Goal: Communication & Community: Answer question/provide support

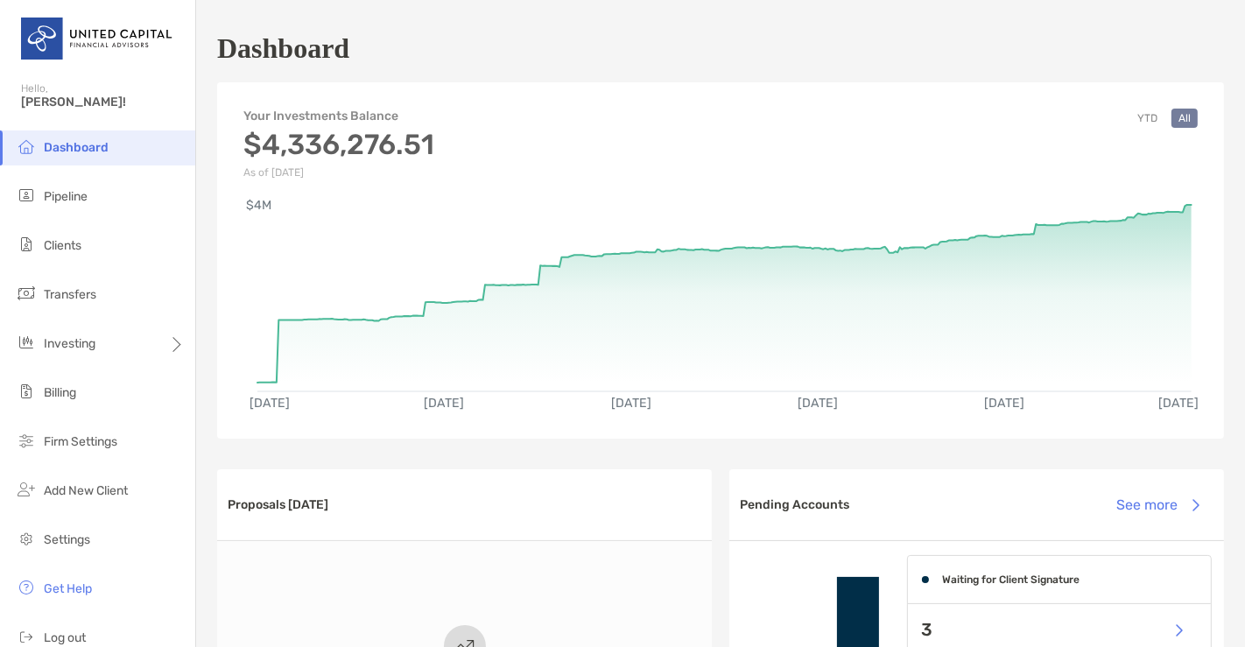
scroll to position [814, 0]
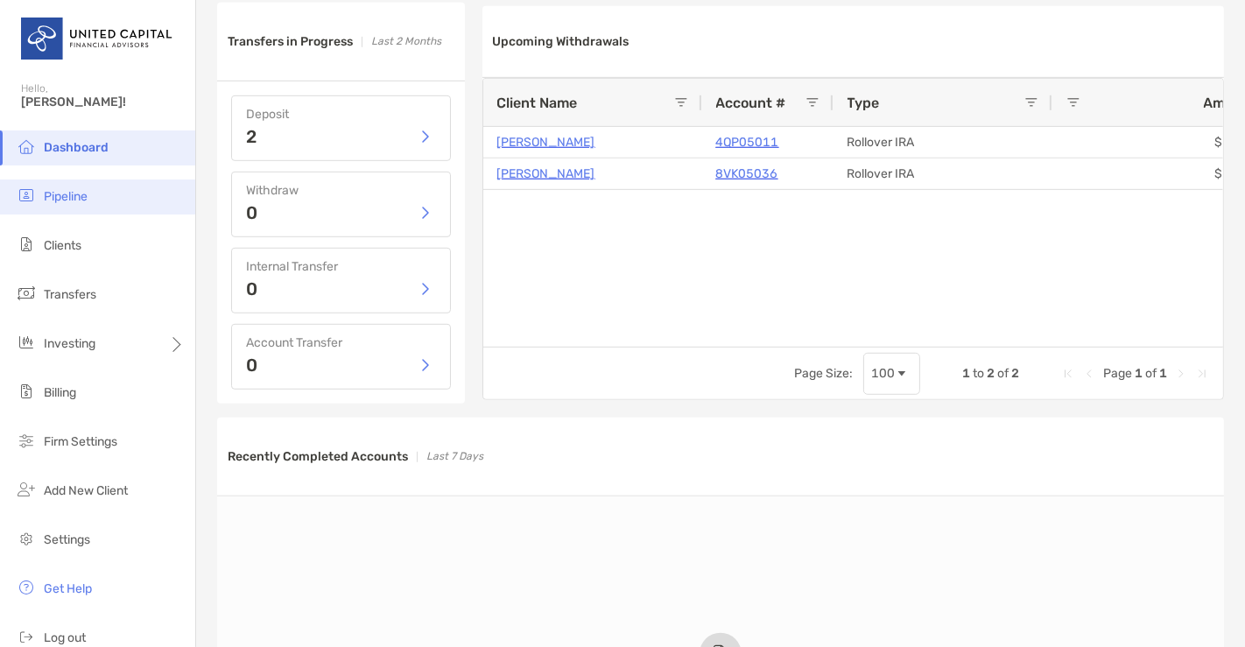
click at [81, 184] on li "Pipeline" at bounding box center [97, 196] width 195 height 35
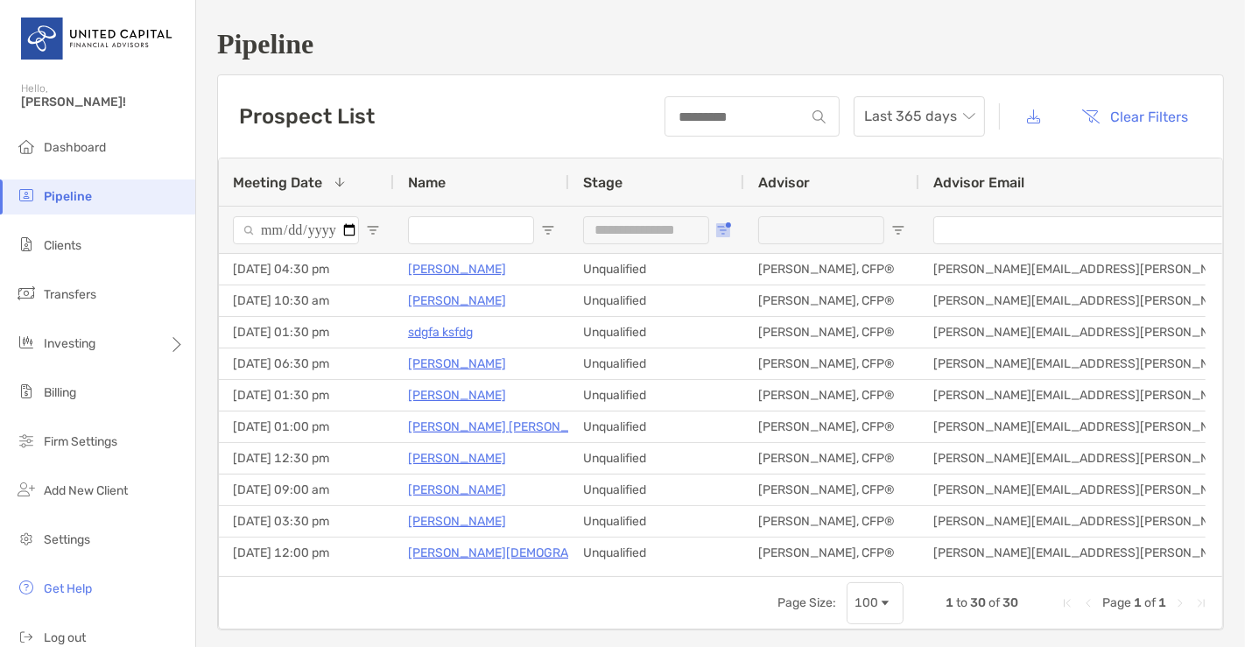
click at [720, 227] on span "Open Filter Menu" at bounding box center [723, 230] width 14 height 14
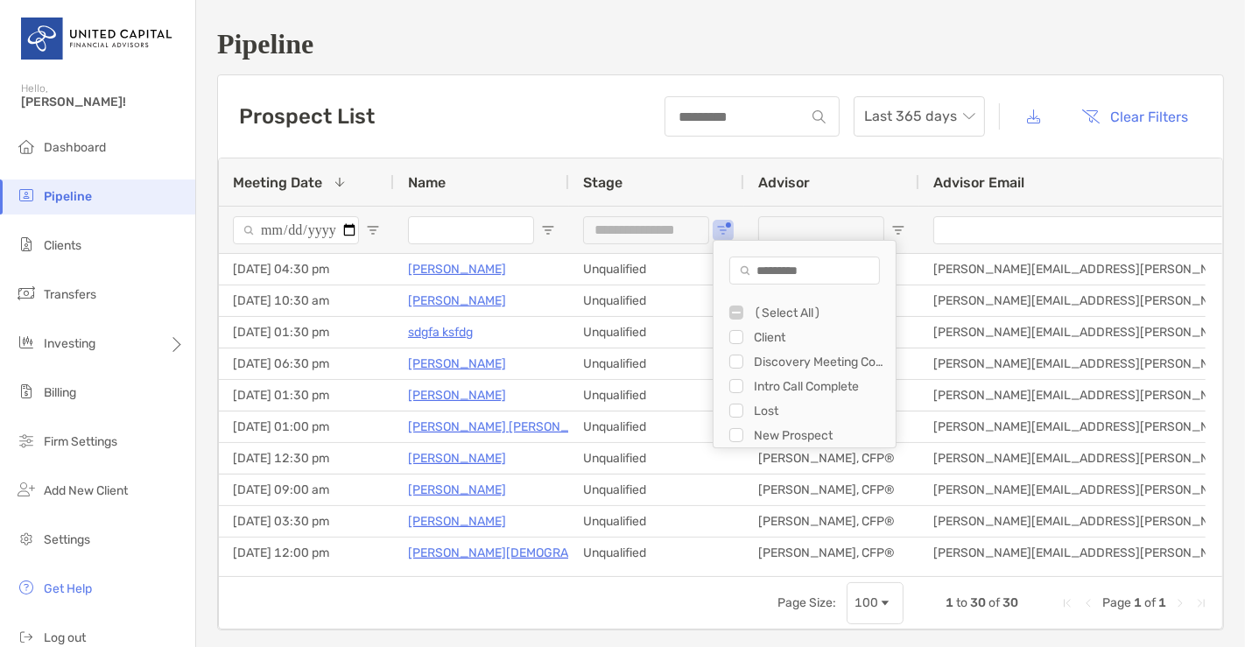
scroll to position [25, 0]
click at [728, 426] on div "Unqualified" at bounding box center [805, 435] width 182 height 25
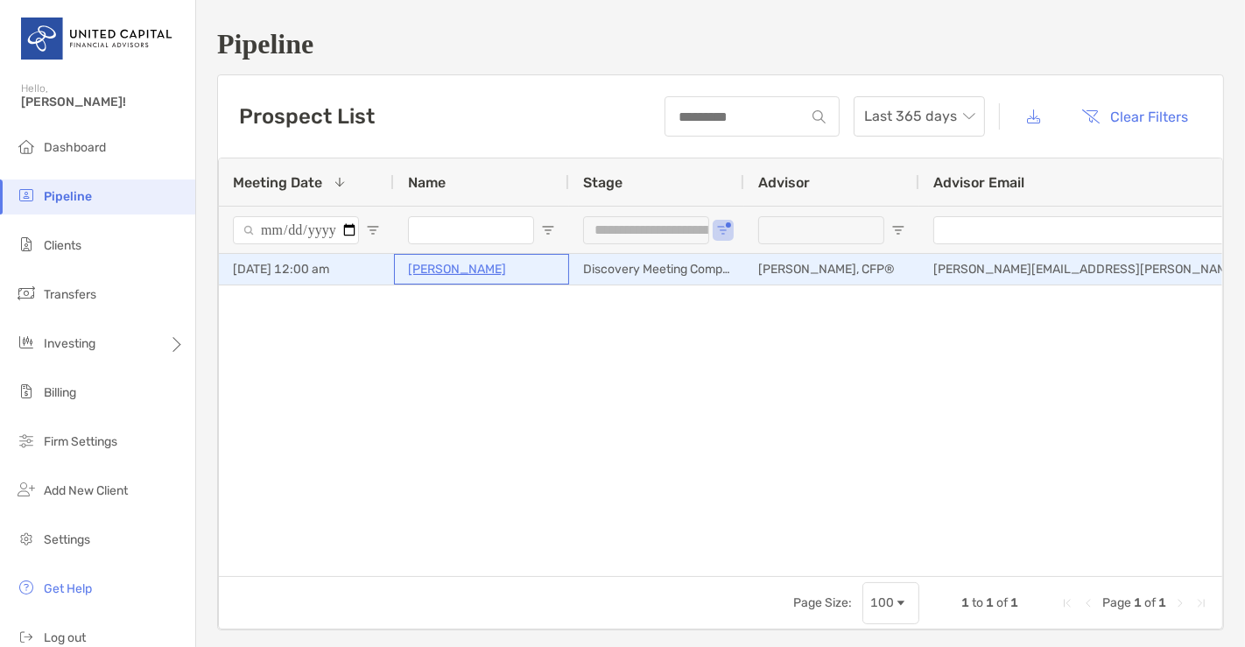
click at [484, 270] on p "John Carpenter" at bounding box center [457, 269] width 98 height 22
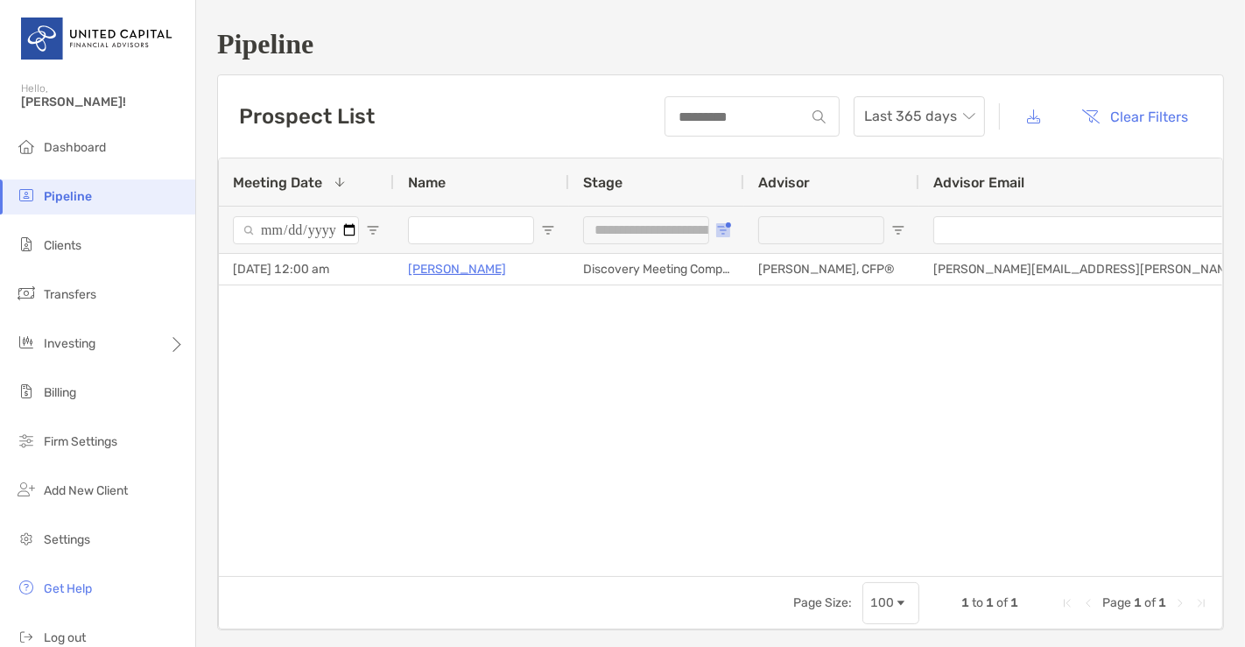
click at [720, 234] on span "Open Filter Menu" at bounding box center [723, 230] width 14 height 14
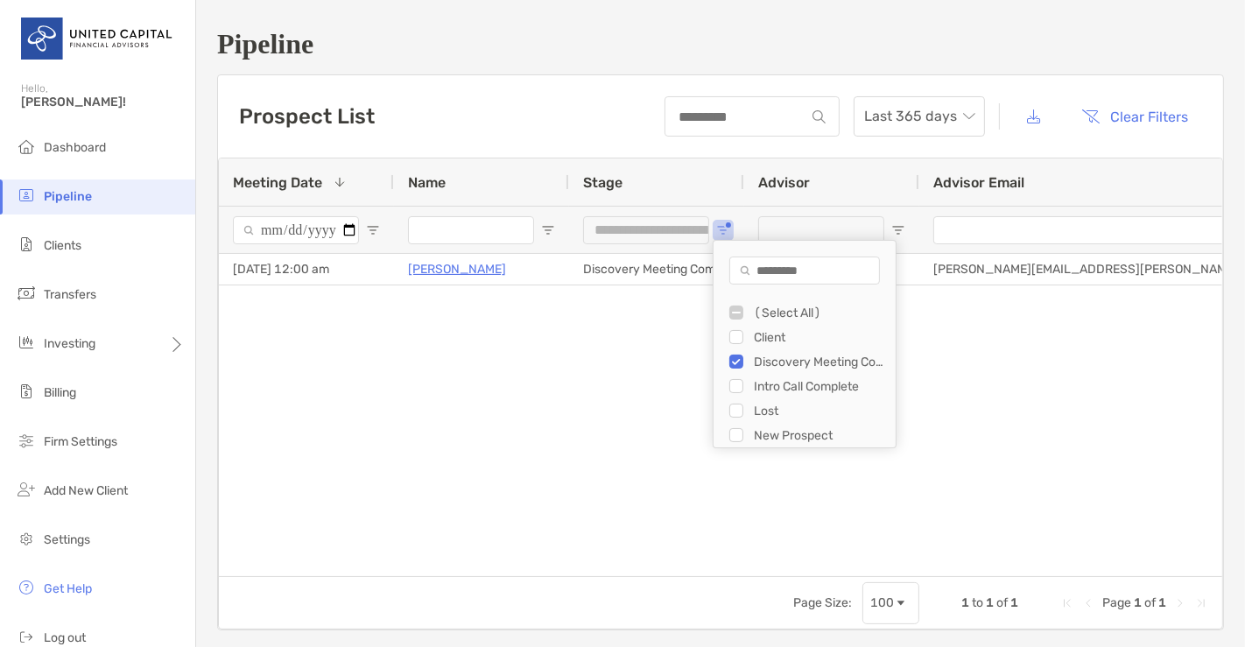
click at [725, 363] on div "Discovery Meeting Complete" at bounding box center [805, 361] width 182 height 25
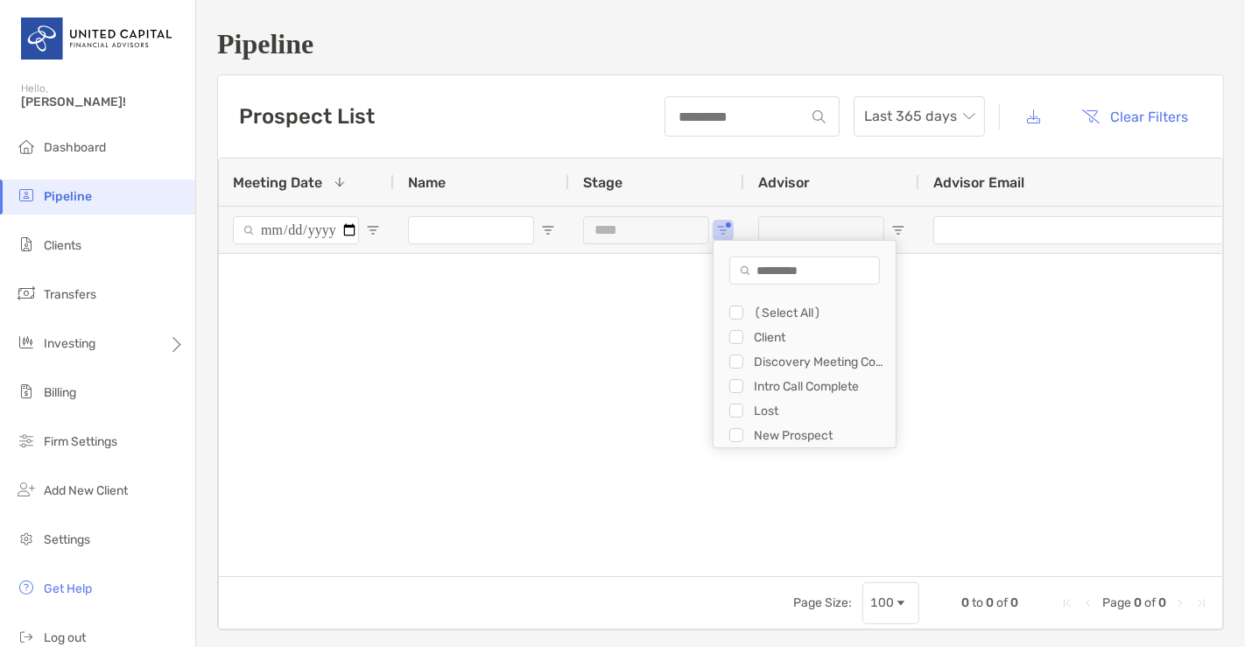
type input "**********"
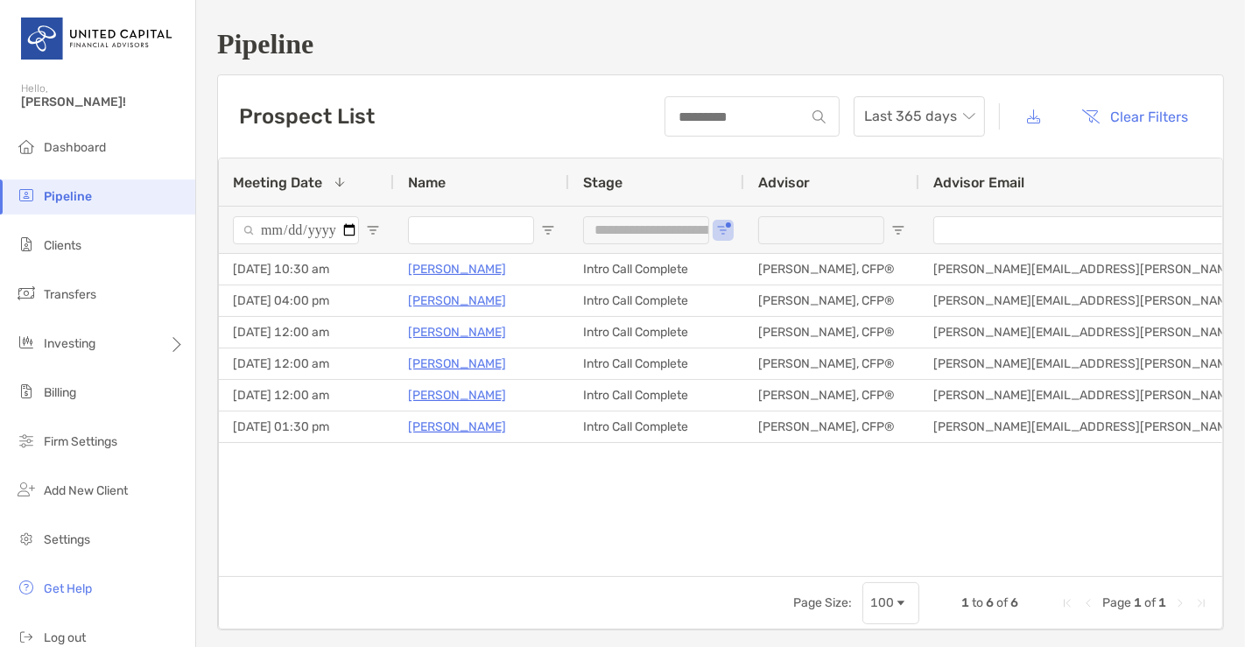
click at [481, 537] on div "09/02/2025 - 10:30 am Michelle Gawlik Intro Call Complete McKenzie Lannon, CFP®…" at bounding box center [720, 407] width 1003 height 306
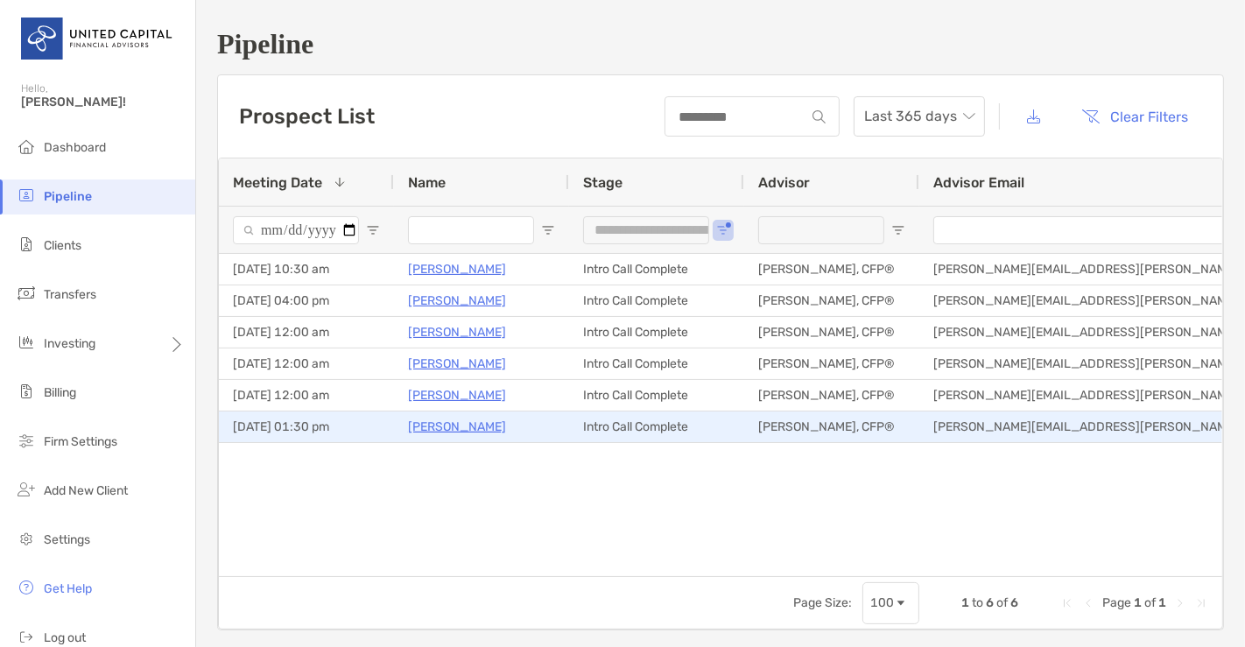
click at [436, 429] on p "Jason Parris" at bounding box center [457, 427] width 98 height 22
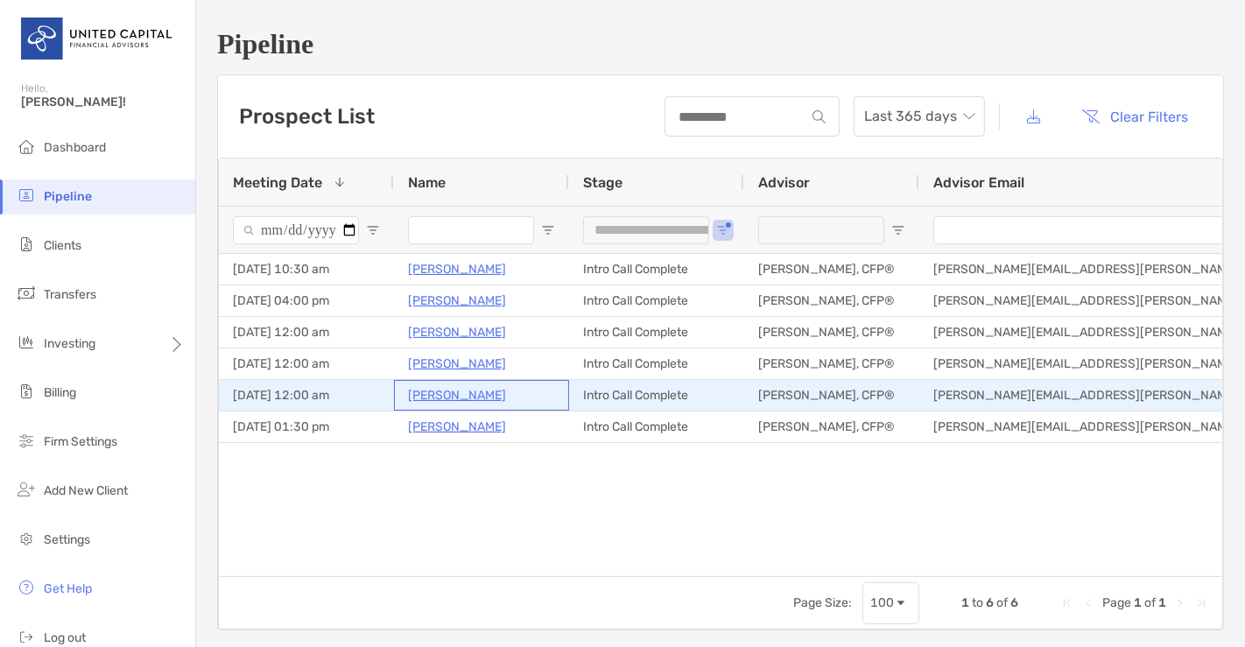
click at [500, 390] on p "[PERSON_NAME]" at bounding box center [457, 395] width 98 height 22
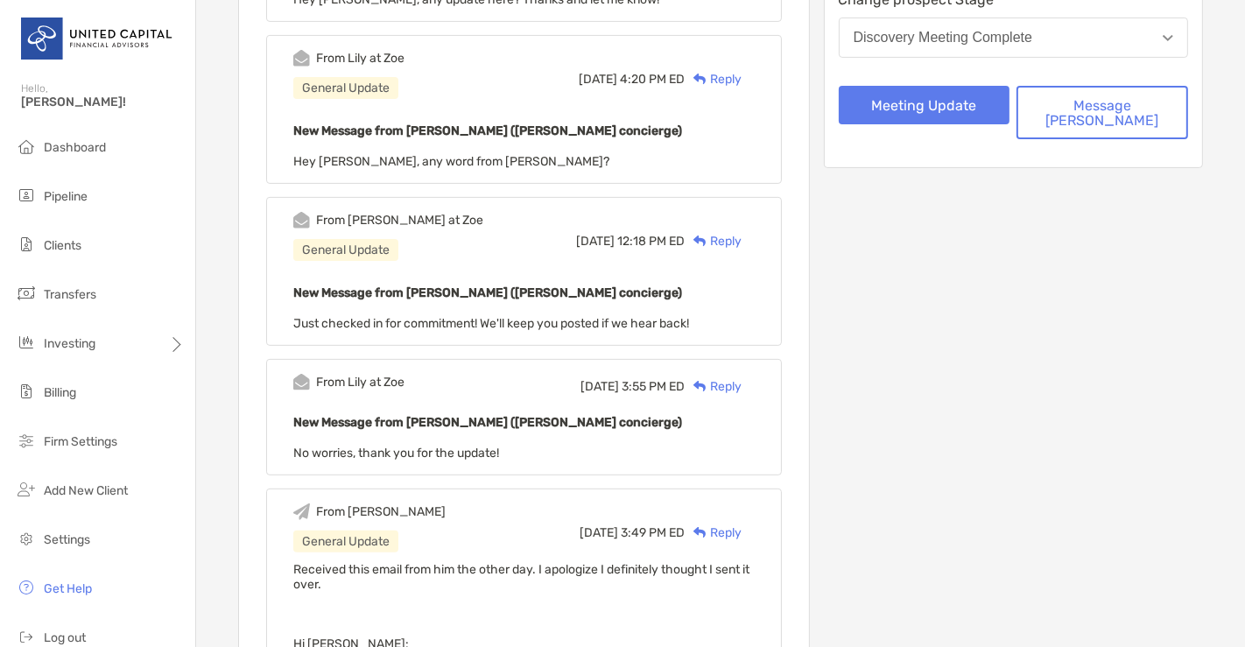
click at [562, 365] on div "From [PERSON_NAME] at [PERSON_NAME][DATE] 3:55 PM ED Reply New Message from [PE…" at bounding box center [524, 417] width 516 height 116
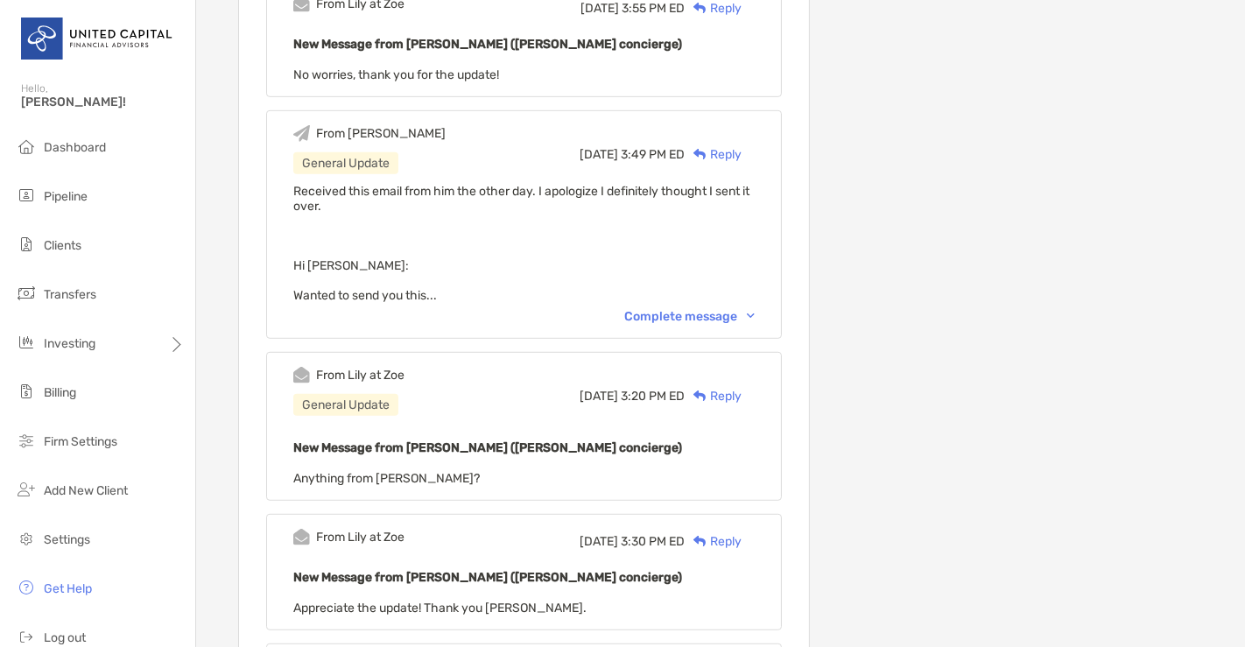
scroll to position [799, 0]
click at [681, 312] on div "Complete message" at bounding box center [689, 315] width 130 height 15
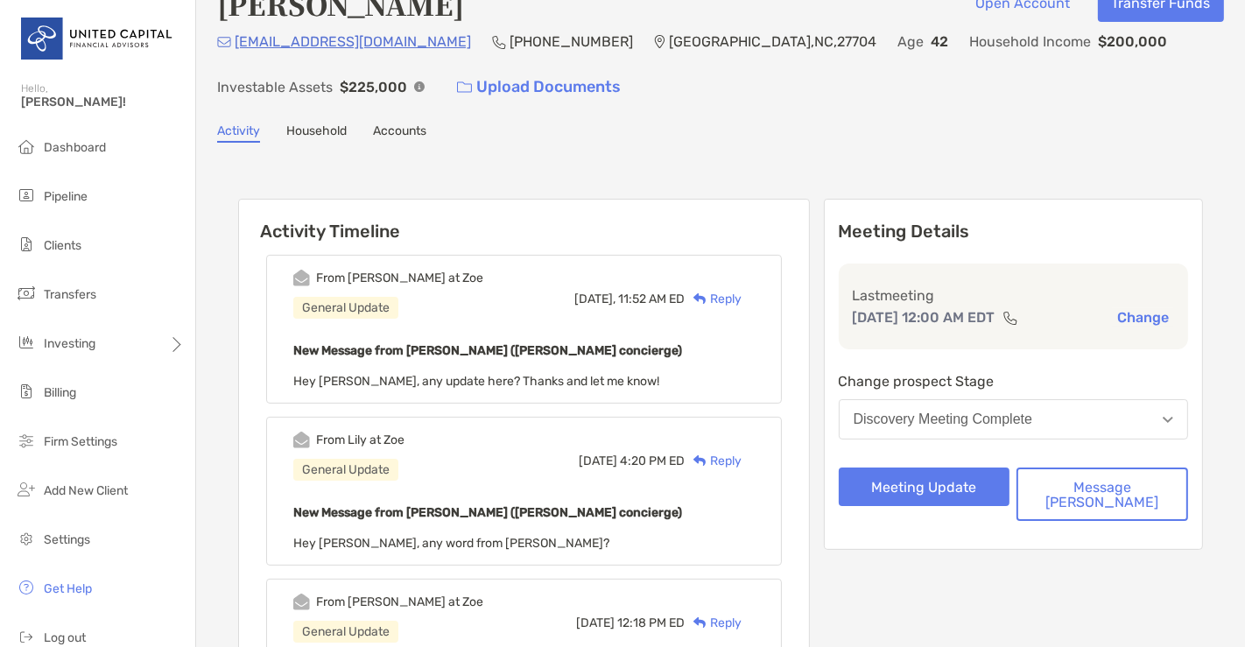
scroll to position [0, 0]
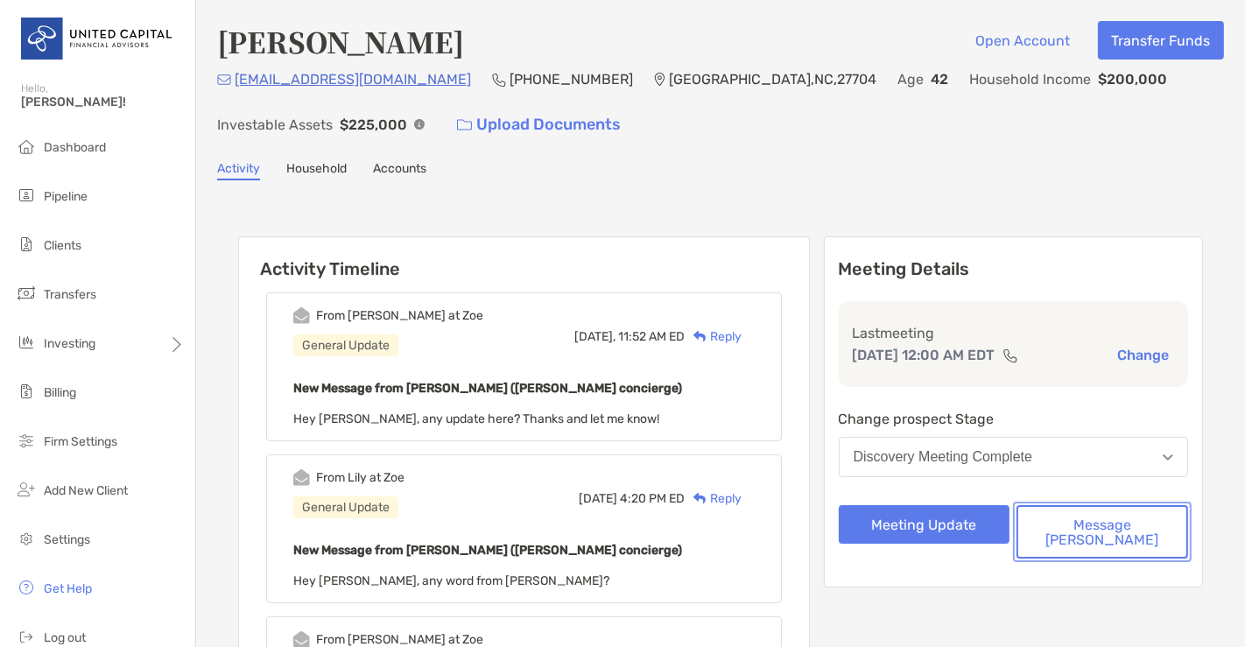
click at [1089, 530] on button "Message [PERSON_NAME]" at bounding box center [1103, 531] width 172 height 53
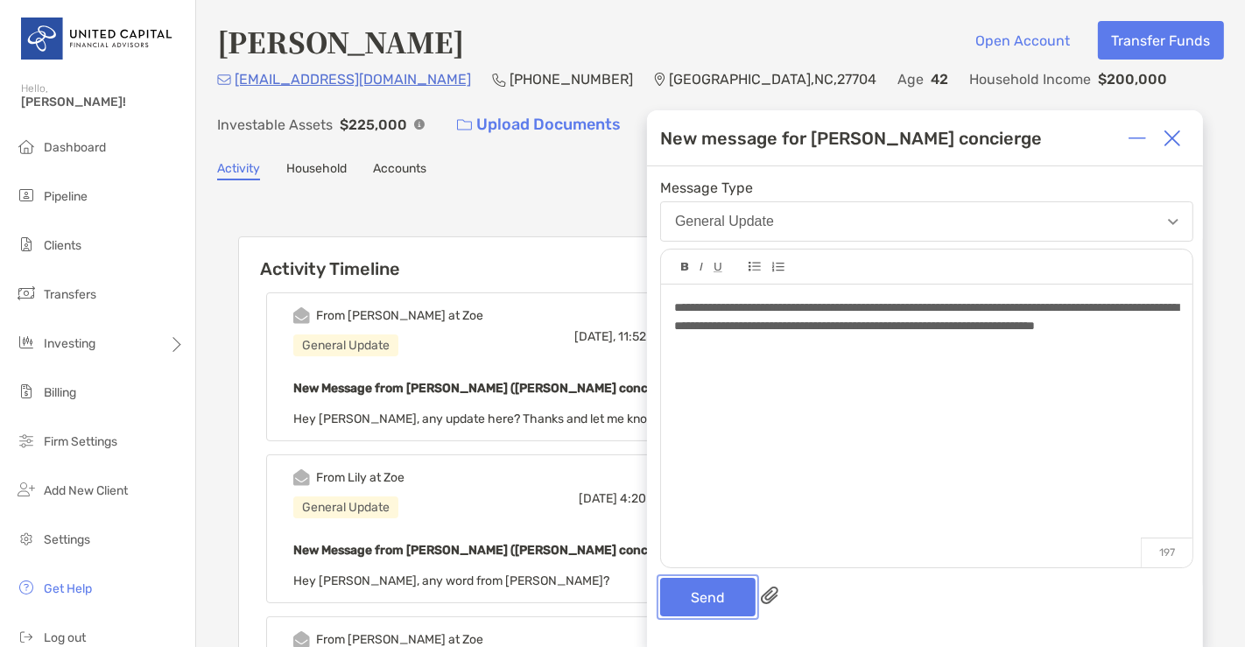
click at [672, 616] on button "Send" at bounding box center [707, 597] width 95 height 39
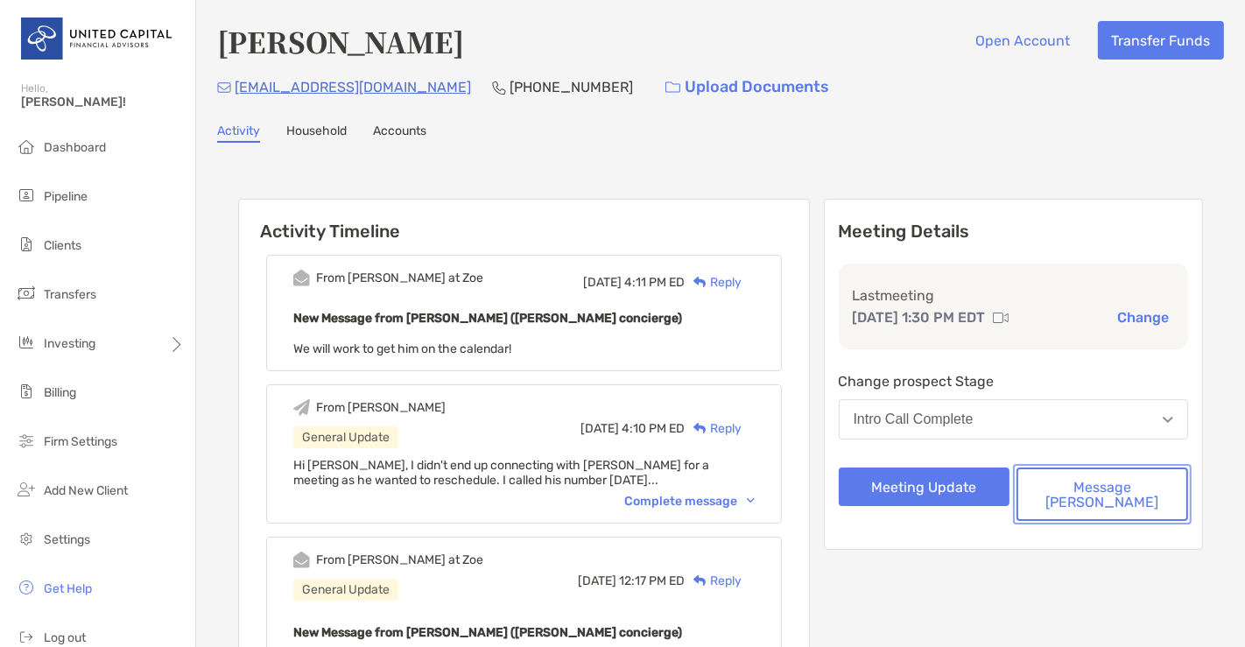
click at [1118, 495] on button "Message [PERSON_NAME]" at bounding box center [1103, 494] width 172 height 53
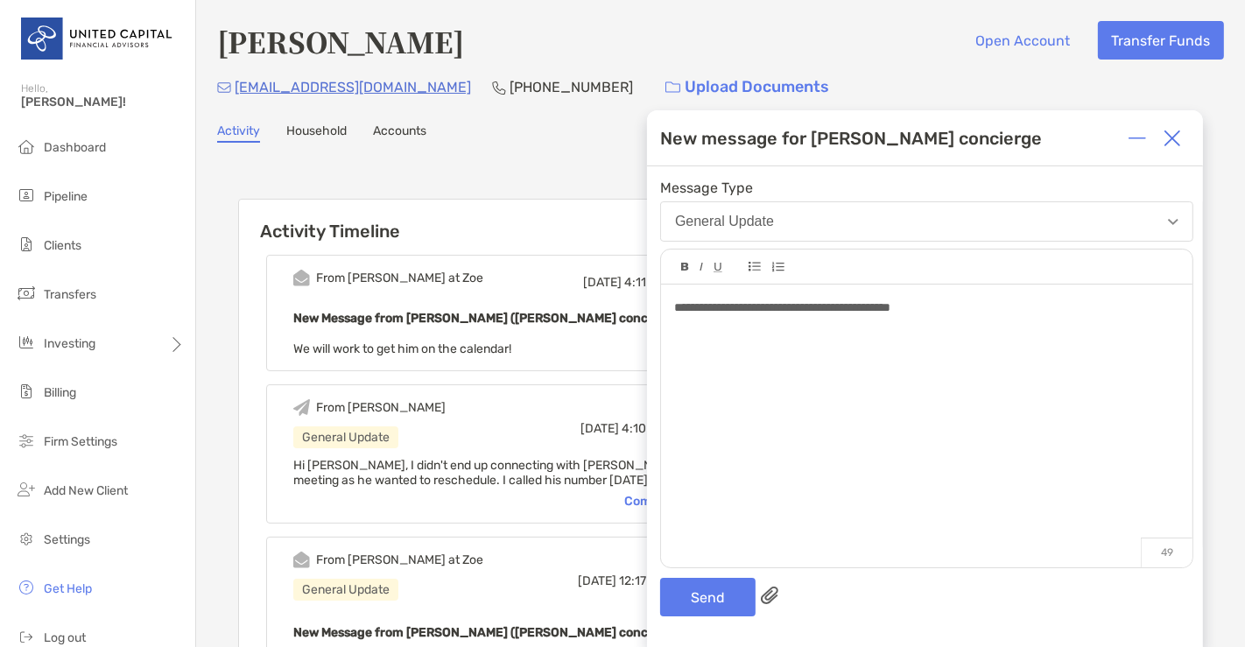
drag, startPoint x: 1118, startPoint y: 496, endPoint x: 771, endPoint y: 391, distance: 362.0
click at [771, 391] on div "**********" at bounding box center [926, 417] width 531 height 265
click at [1020, 302] on div "**********" at bounding box center [926, 308] width 504 height 18
click at [698, 599] on button "Send" at bounding box center [707, 597] width 95 height 39
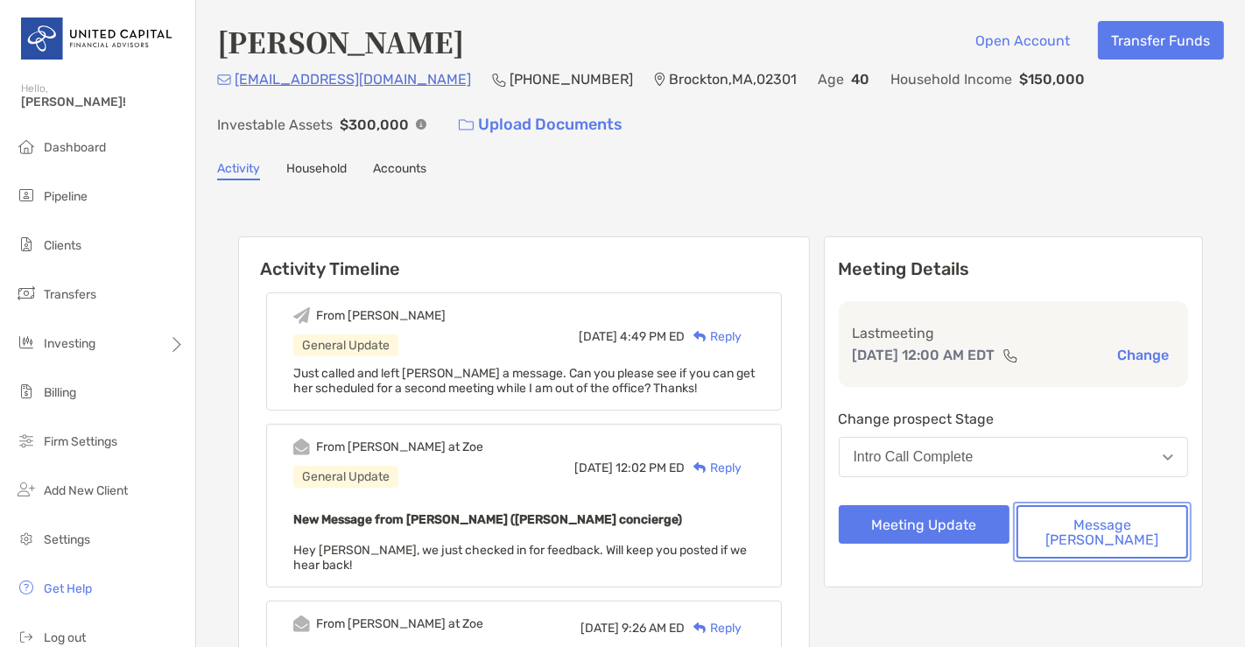
click at [1095, 532] on button "Message [PERSON_NAME]" at bounding box center [1103, 531] width 172 height 53
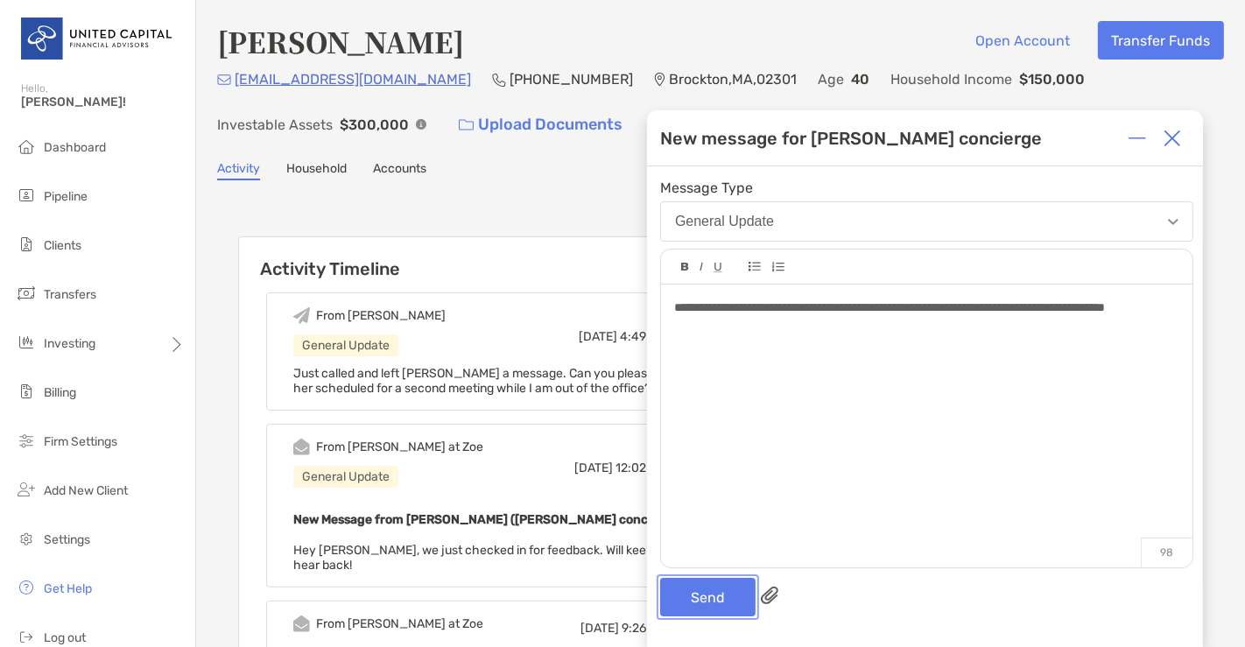
click at [706, 594] on button "Send" at bounding box center [707, 597] width 95 height 39
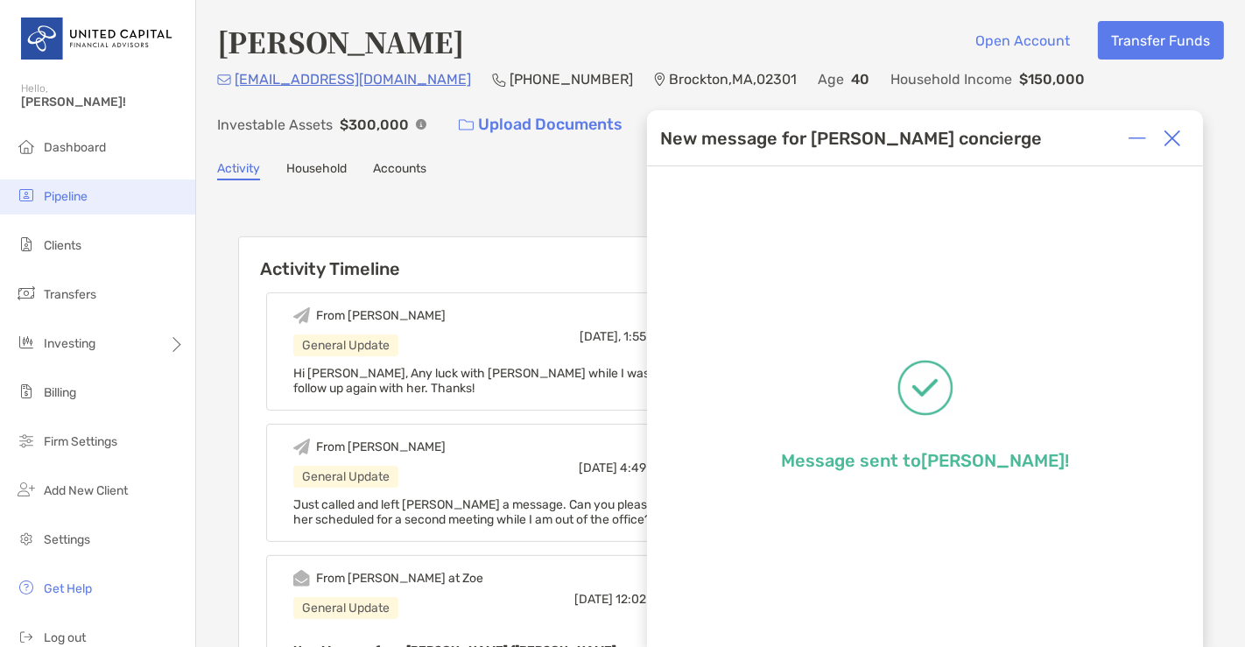
click at [72, 198] on span "Pipeline" at bounding box center [66, 196] width 44 height 15
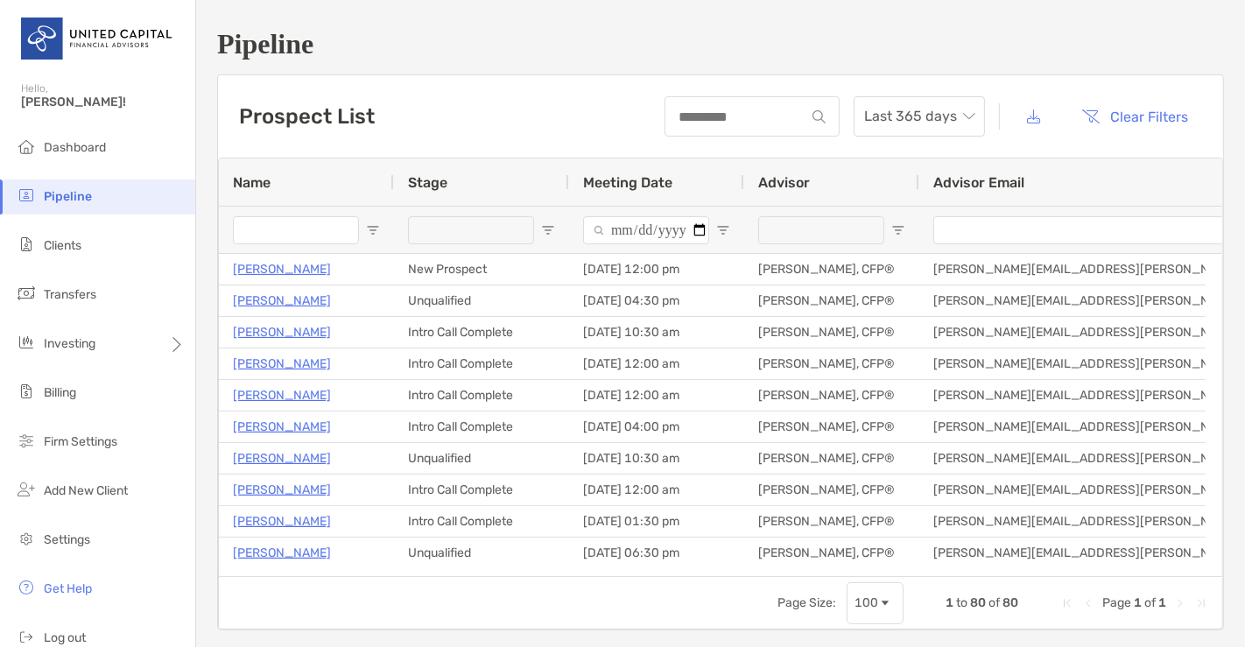
type input "**********"
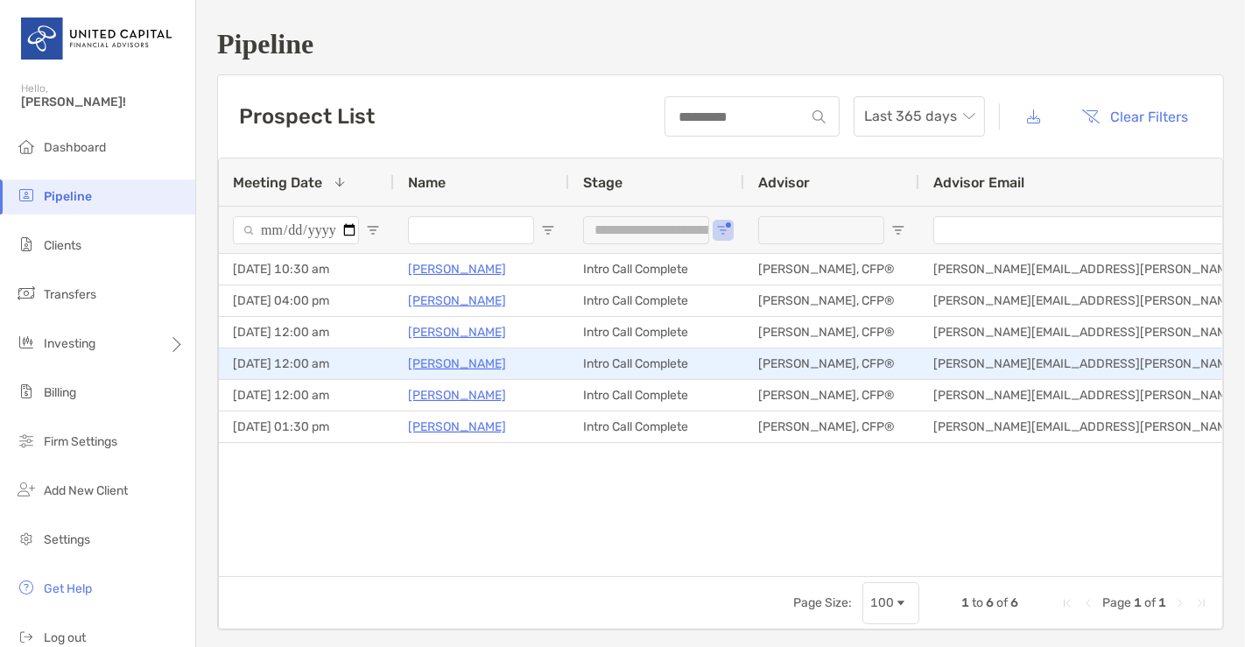
click at [446, 362] on p "Ann Darke" at bounding box center [457, 364] width 98 height 22
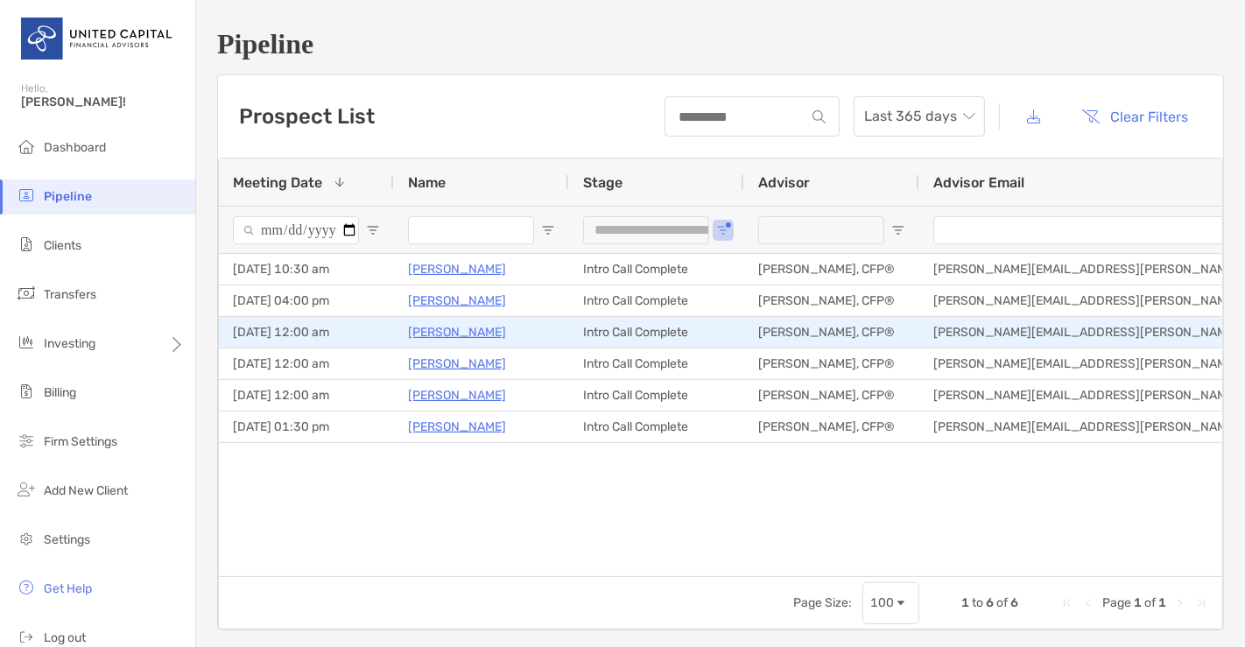
click at [440, 330] on p "Satyadev Sannapu" at bounding box center [457, 332] width 98 height 22
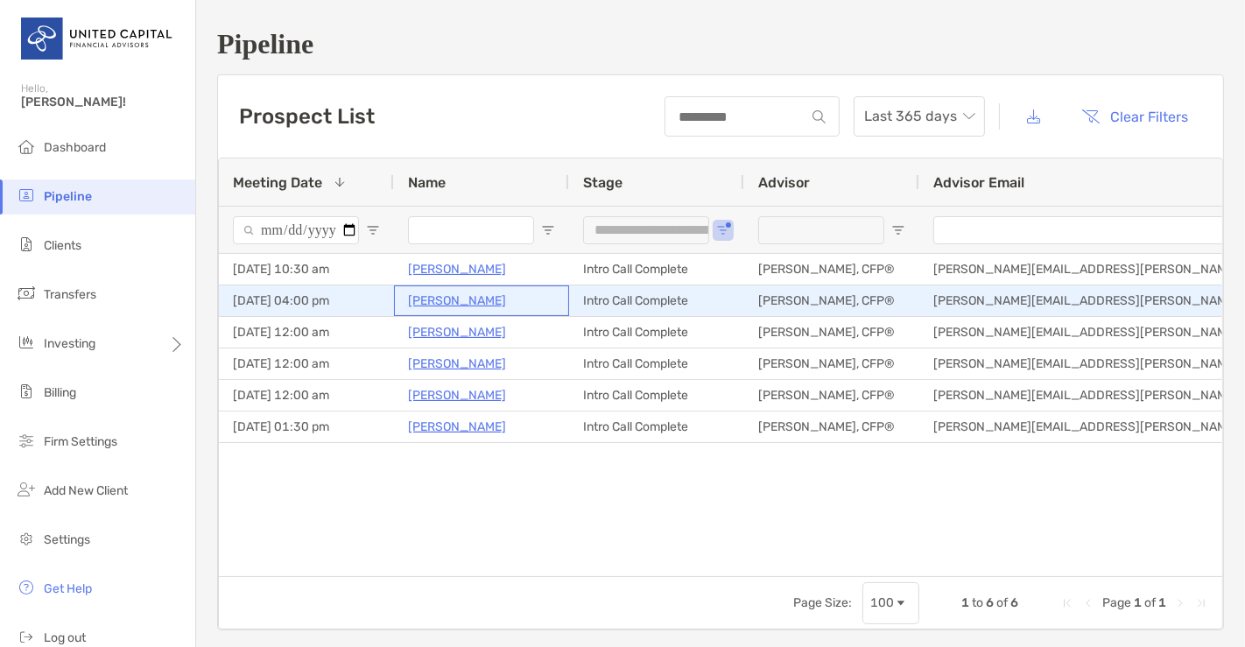
click at [451, 290] on p "[PERSON_NAME]" at bounding box center [457, 301] width 98 height 22
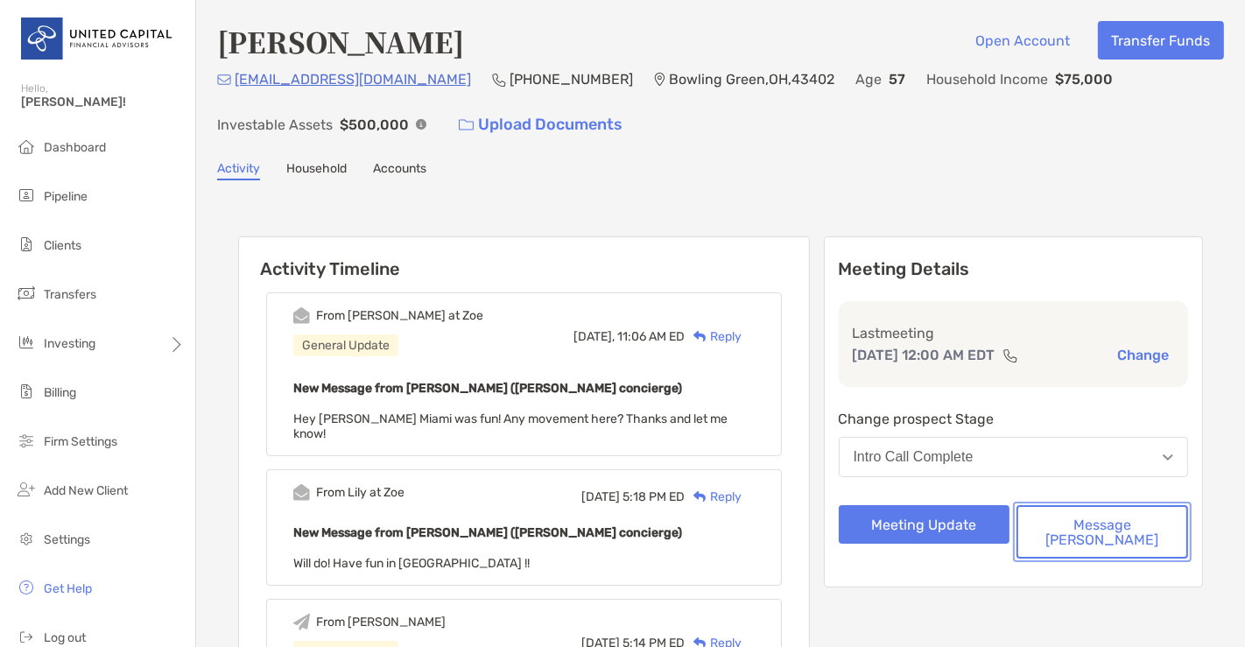
click at [1124, 529] on button "Message [PERSON_NAME]" at bounding box center [1103, 531] width 172 height 53
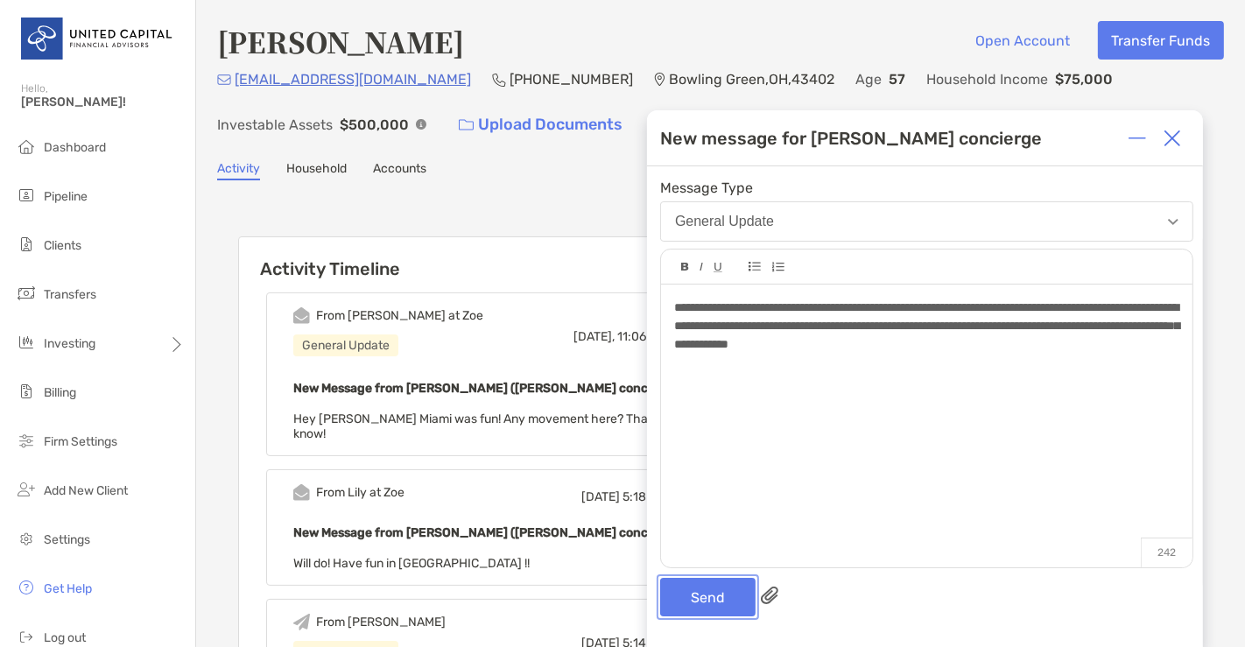
click at [735, 593] on button "Send" at bounding box center [707, 597] width 95 height 39
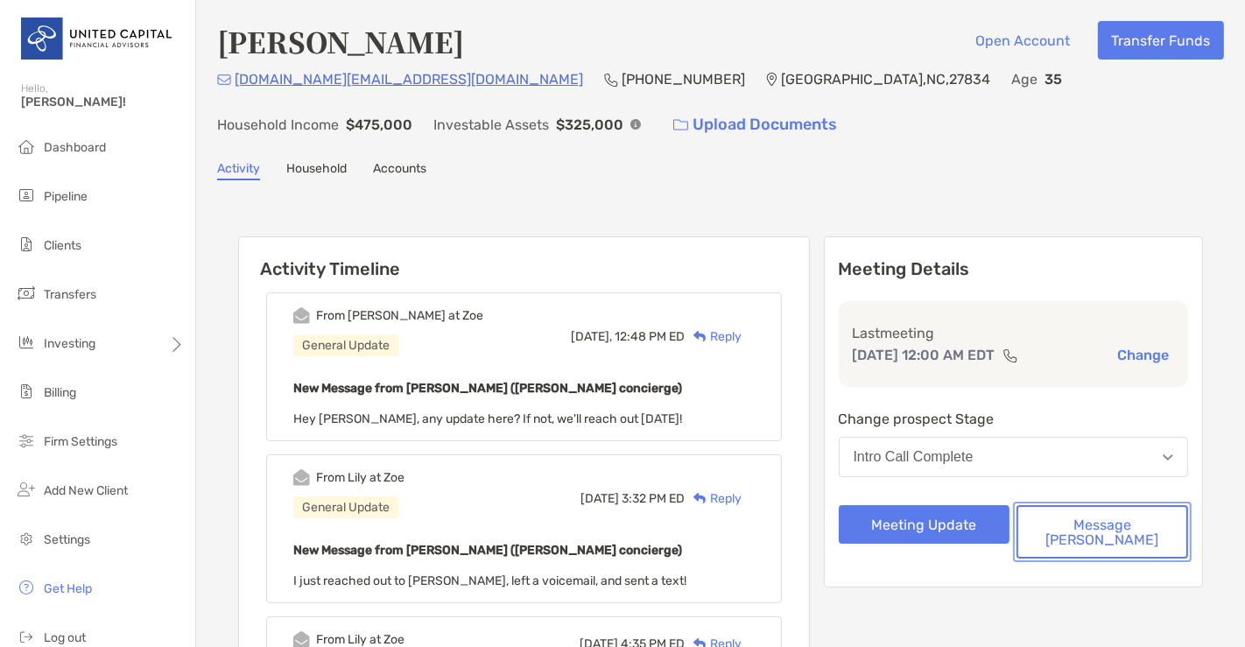
click at [1088, 526] on button "Message [PERSON_NAME]" at bounding box center [1103, 531] width 172 height 53
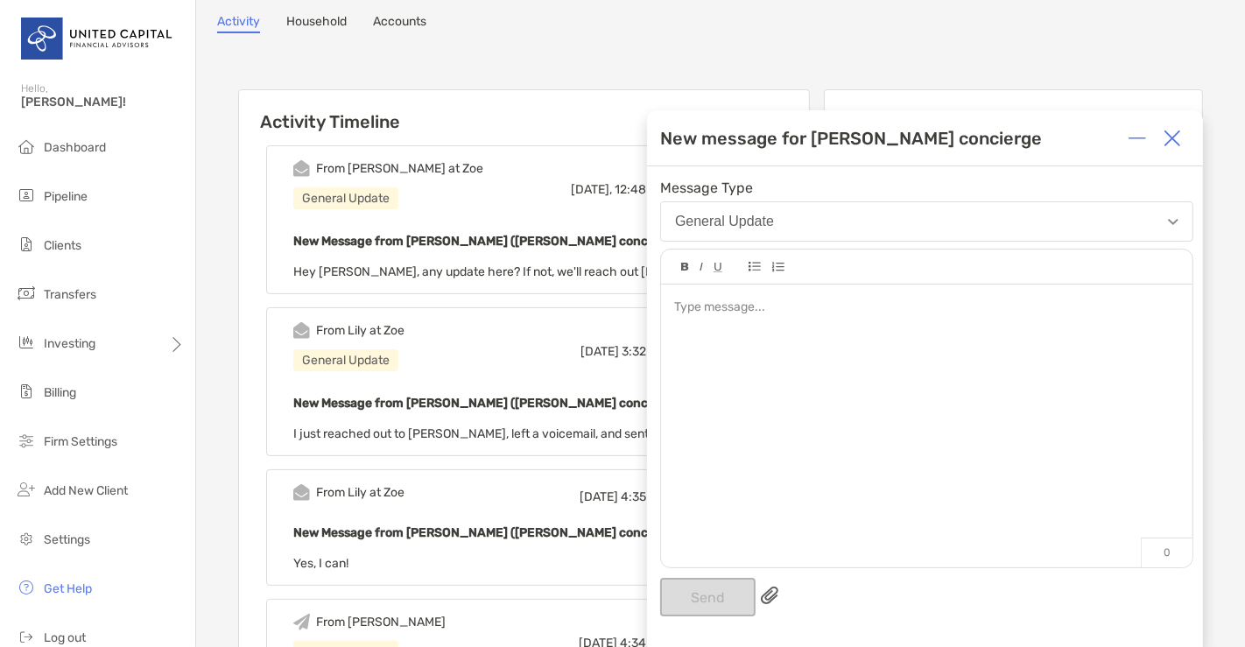
scroll to position [147, 0]
click at [806, 336] on div at bounding box center [926, 417] width 531 height 265
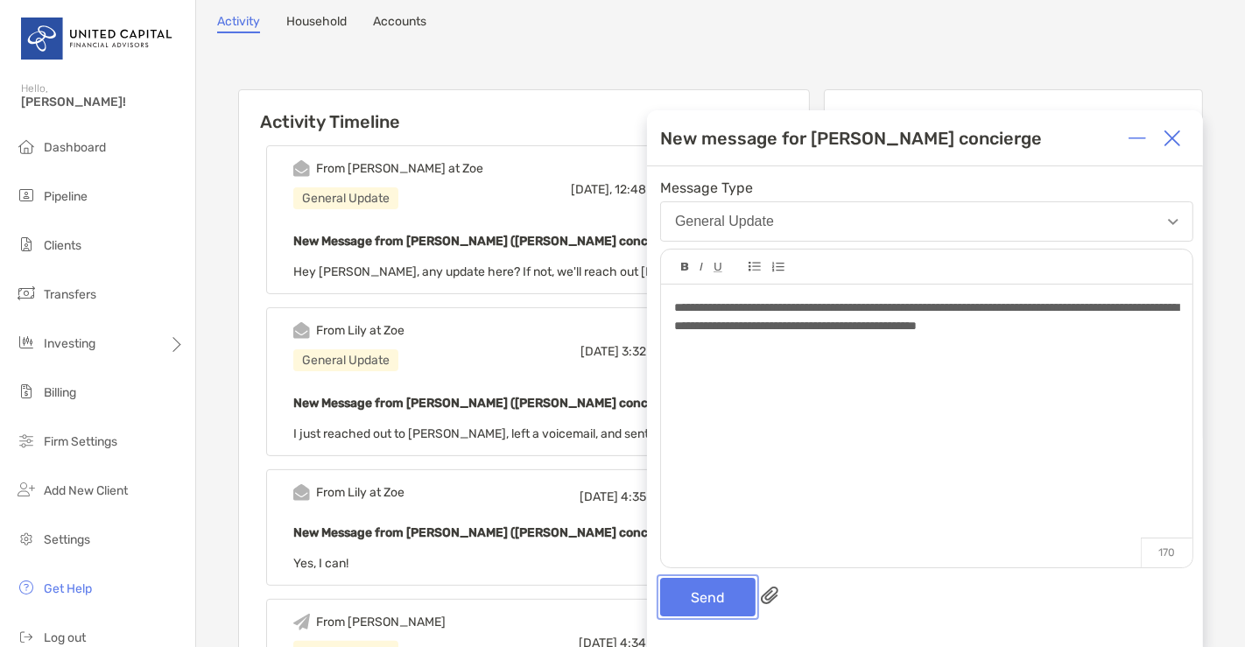
click at [697, 601] on button "Send" at bounding box center [707, 597] width 95 height 39
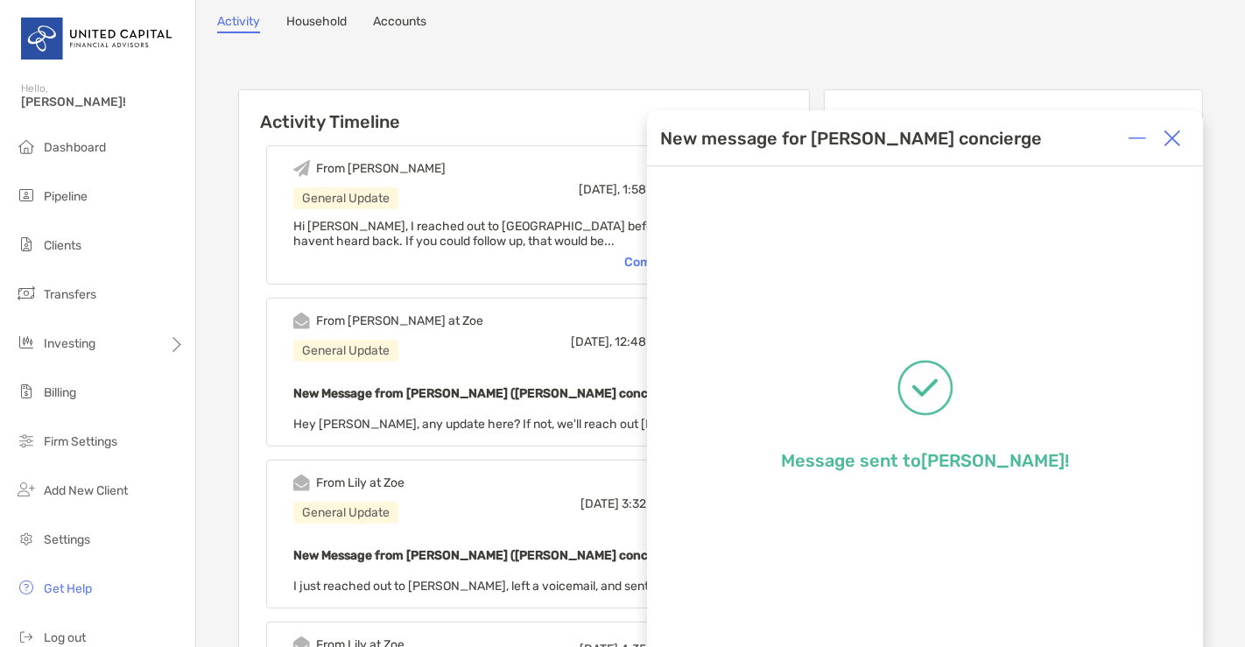
scroll to position [0, 0]
